Goal: Information Seeking & Learning: Learn about a topic

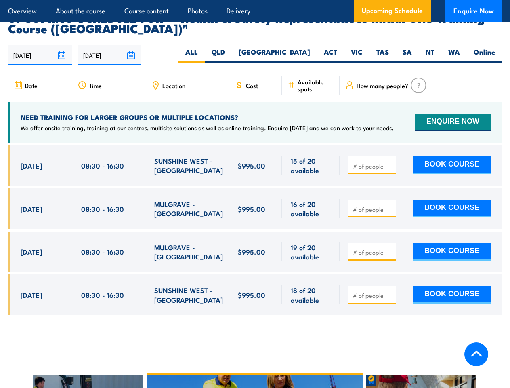
click at [255, 0] on article "Overview About the course Course content Photos Delivery Upcoming Schedule Enqu…" at bounding box center [255, 11] width 494 height 22
click at [40, 45] on input "[DATE]" at bounding box center [40, 55] width 64 height 21
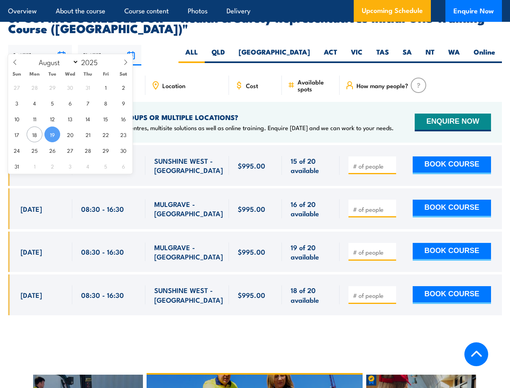
click at [110, 45] on input "[DATE]" at bounding box center [110, 55] width 64 height 21
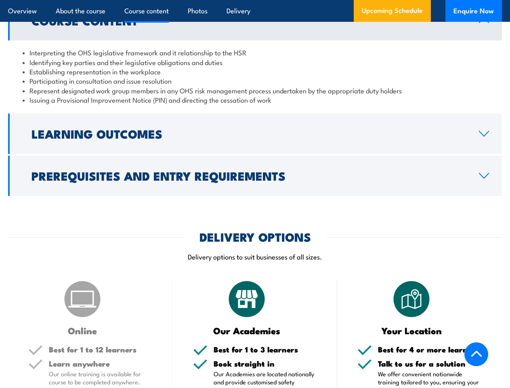
click at [255, 0] on article "Overview About the course Course content Photos Delivery Upcoming Schedule Enqu…" at bounding box center [255, 11] width 494 height 22
click at [255, 134] on h2 "Learning Outcomes" at bounding box center [248, 133] width 434 height 10
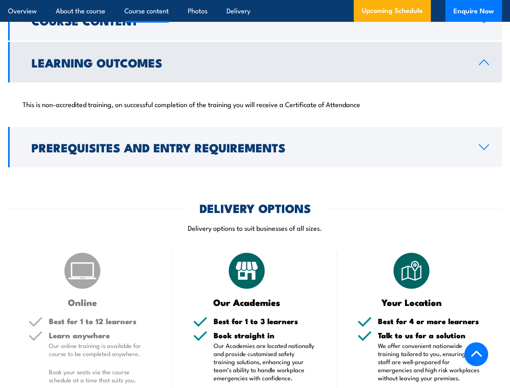
click at [255, 176] on div "COURSES > Work Health & Safety Training (WHS) Health & Safety Representatives I…" at bounding box center [255, 276] width 510 height 2280
